Goal: Task Accomplishment & Management: Use online tool/utility

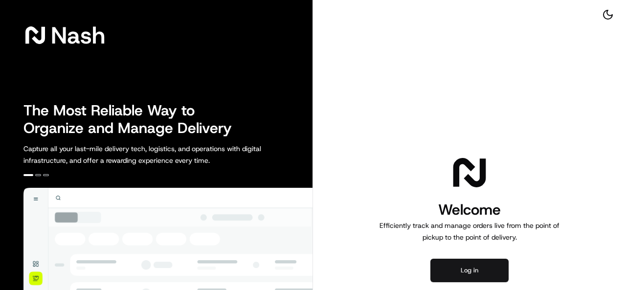
click at [480, 272] on button "Log in" at bounding box center [469, 270] width 78 height 23
click at [489, 262] on button "Log in" at bounding box center [469, 270] width 78 height 23
